Goal: Transaction & Acquisition: Purchase product/service

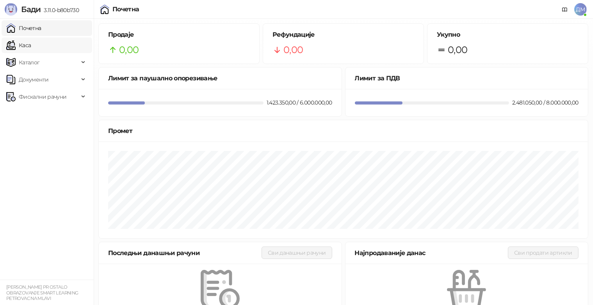
click at [31, 49] on link "Каса" at bounding box center [18, 45] width 25 height 16
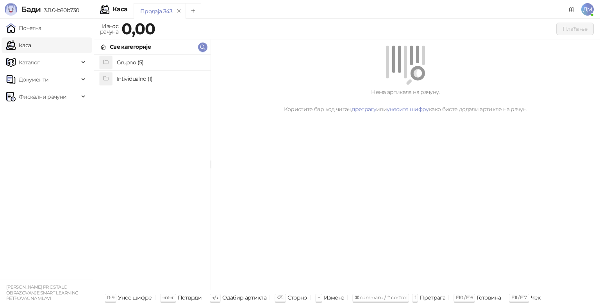
click at [138, 58] on h4 "Grupno (5)" at bounding box center [160, 62] width 87 height 12
click at [144, 95] on h4 "Junior" at bounding box center [160, 94] width 87 height 12
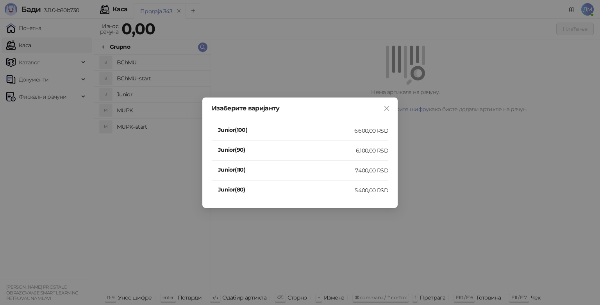
click at [362, 169] on div "7.400,00 RSD" at bounding box center [371, 170] width 33 height 9
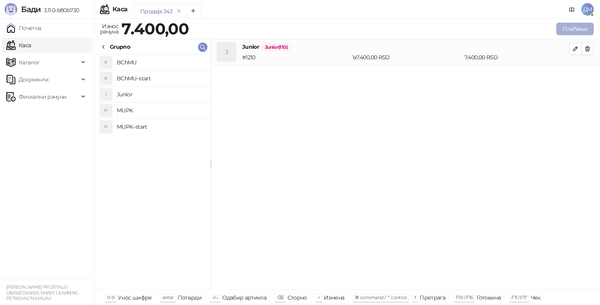
click at [580, 30] on button "Плаћање" at bounding box center [574, 29] width 37 height 12
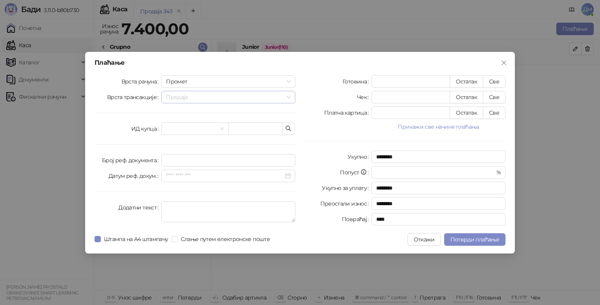
click at [212, 96] on span "Продаја" at bounding box center [228, 97] width 125 height 12
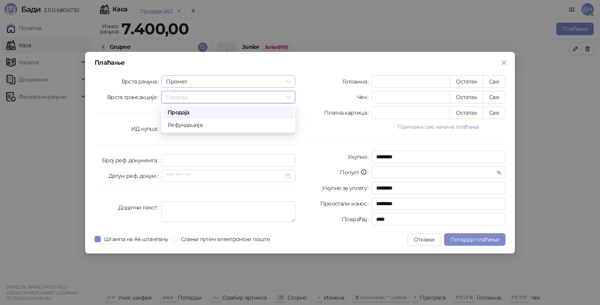
click at [197, 81] on span "Промет" at bounding box center [228, 82] width 125 height 12
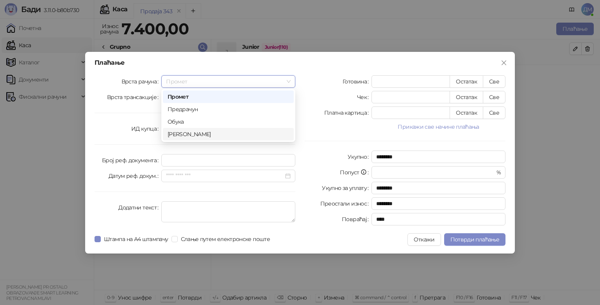
click at [187, 134] on div "[PERSON_NAME]" at bounding box center [228, 134] width 121 height 9
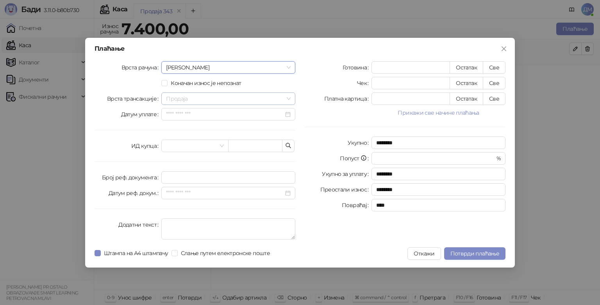
click at [267, 96] on span "Продаја" at bounding box center [228, 99] width 125 height 12
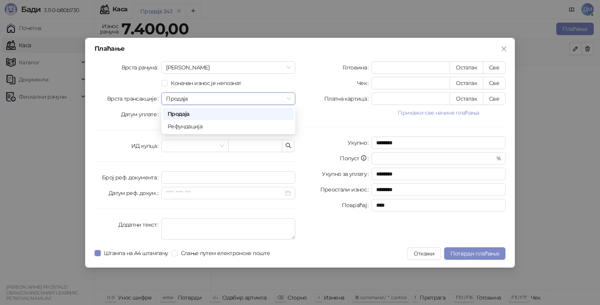
click at [272, 82] on div "Коначан износ је непознат" at bounding box center [228, 83] width 134 height 9
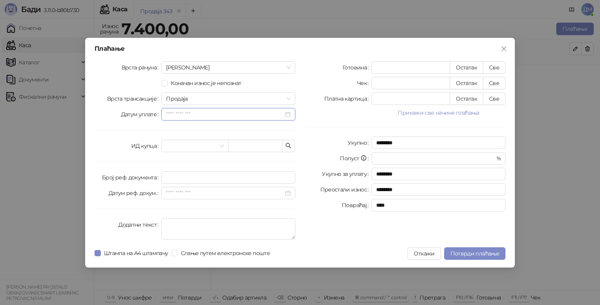
click at [234, 118] on input "Датум уплате" at bounding box center [225, 114] width 118 height 9
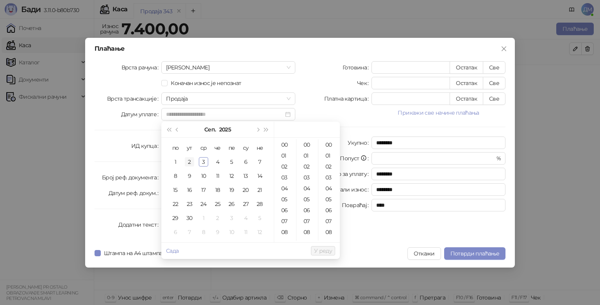
click at [188, 161] on div "2" at bounding box center [189, 161] width 9 height 9
click at [287, 213] on div "15" at bounding box center [285, 216] width 19 height 11
click at [306, 205] on div "54" at bounding box center [307, 206] width 19 height 11
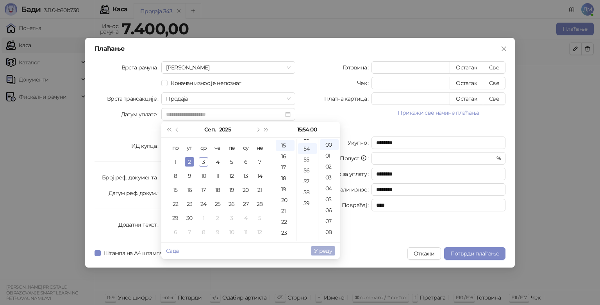
scroll to position [590, 0]
click at [325, 251] on span "У реду" at bounding box center [323, 251] width 18 height 7
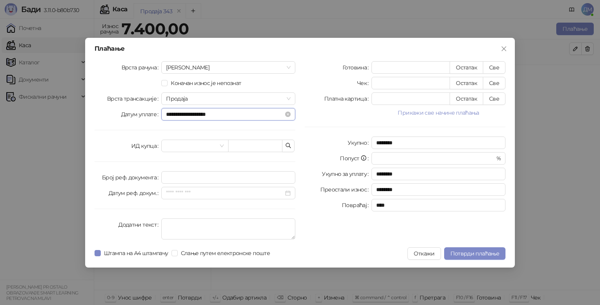
click at [238, 116] on input "**********" at bounding box center [225, 114] width 118 height 9
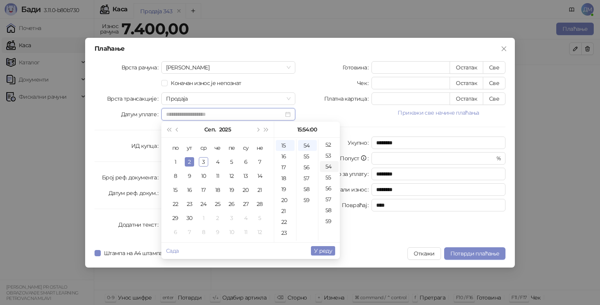
scroll to position [569, 0]
click at [325, 179] on div "55" at bounding box center [329, 177] width 19 height 11
type input "**********"
click at [325, 251] on span "У реду" at bounding box center [323, 251] width 18 height 7
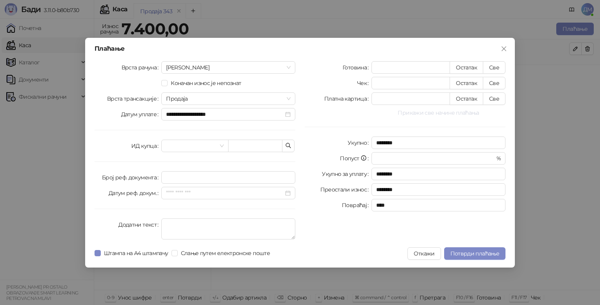
click at [444, 112] on button "Прикажи све начине плаћања" at bounding box center [438, 112] width 134 height 9
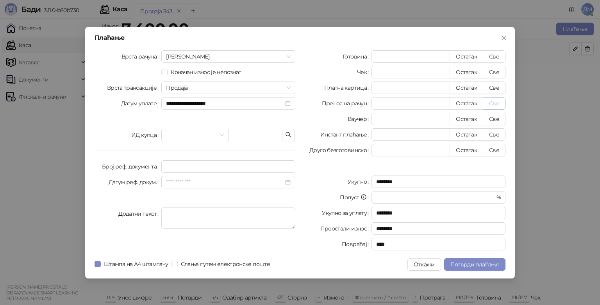
click at [498, 103] on button "Све" at bounding box center [494, 103] width 23 height 12
type input "****"
click at [496, 270] on button "Потврди плаћање" at bounding box center [474, 265] width 61 height 12
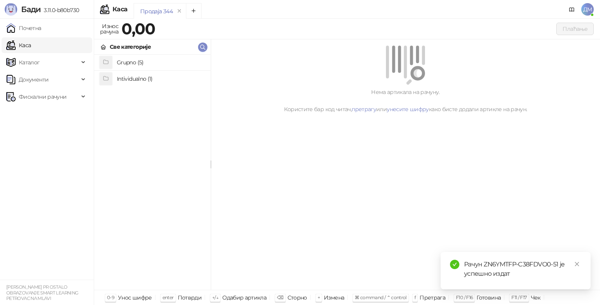
drag, startPoint x: 36, startPoint y: 100, endPoint x: 38, endPoint y: 88, distance: 12.3
click at [38, 88] on ul "Почетна [PERSON_NAME] Документи Фискални рачуни" at bounding box center [47, 149] width 94 height 261
click at [37, 96] on span "Фискални рачуни" at bounding box center [43, 97] width 48 height 16
click at [28, 117] on link "Издати рачуни" at bounding box center [35, 114] width 52 height 16
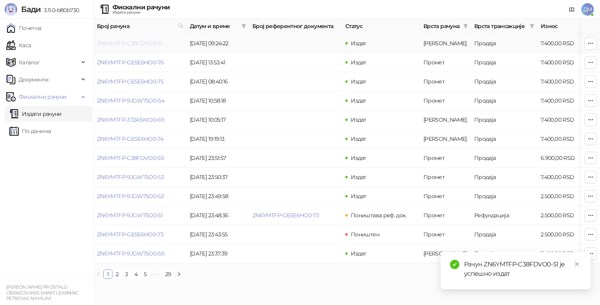
click at [125, 43] on link "ZN6YMTFP-C38FDVO0-51" at bounding box center [129, 43] width 65 height 7
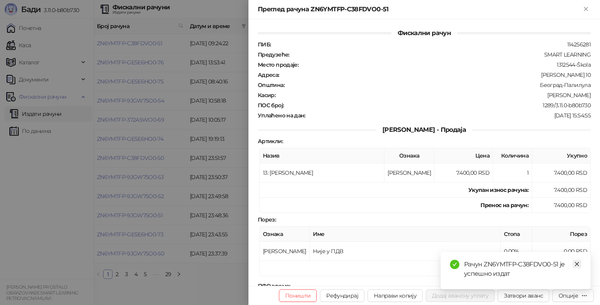
click at [575, 264] on icon "close" at bounding box center [576, 264] width 5 height 5
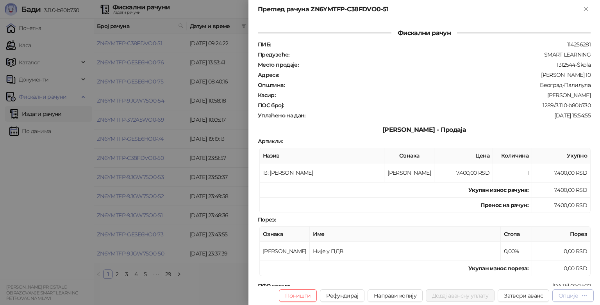
click at [568, 298] on div "Опције" at bounding box center [569, 296] width 20 height 7
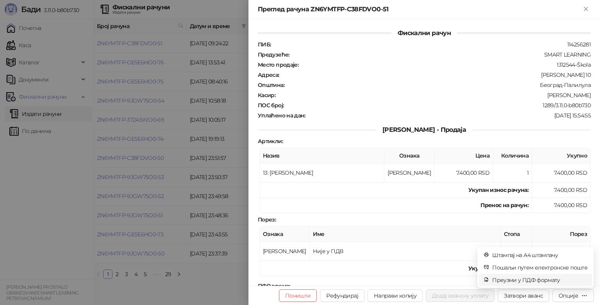
click at [556, 281] on span "Преузми у ПДФ формату" at bounding box center [539, 280] width 95 height 9
